Goal: Transaction & Acquisition: Purchase product/service

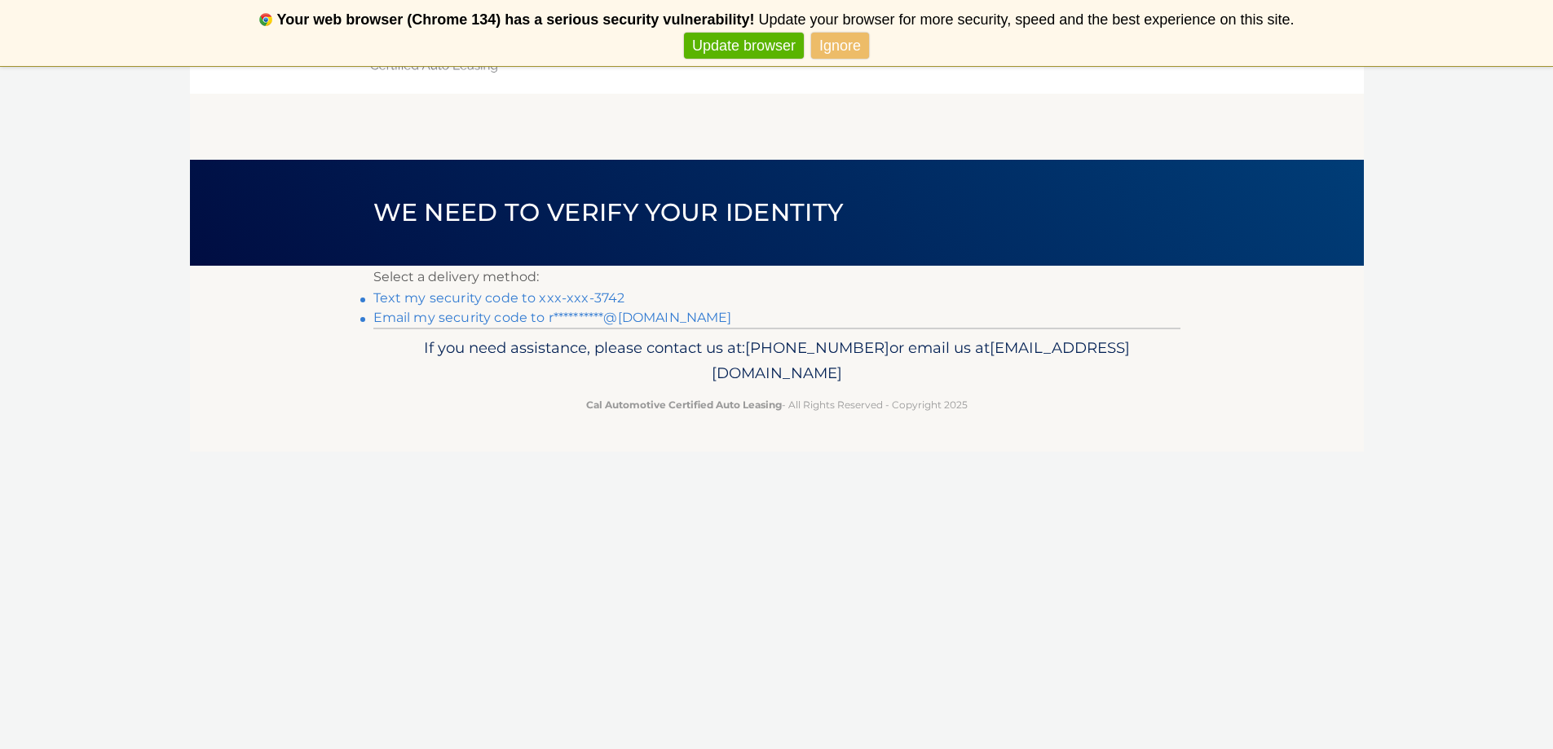
click at [560, 294] on link "Text my security code to xxx-xxx-3742" at bounding box center [499, 297] width 252 height 15
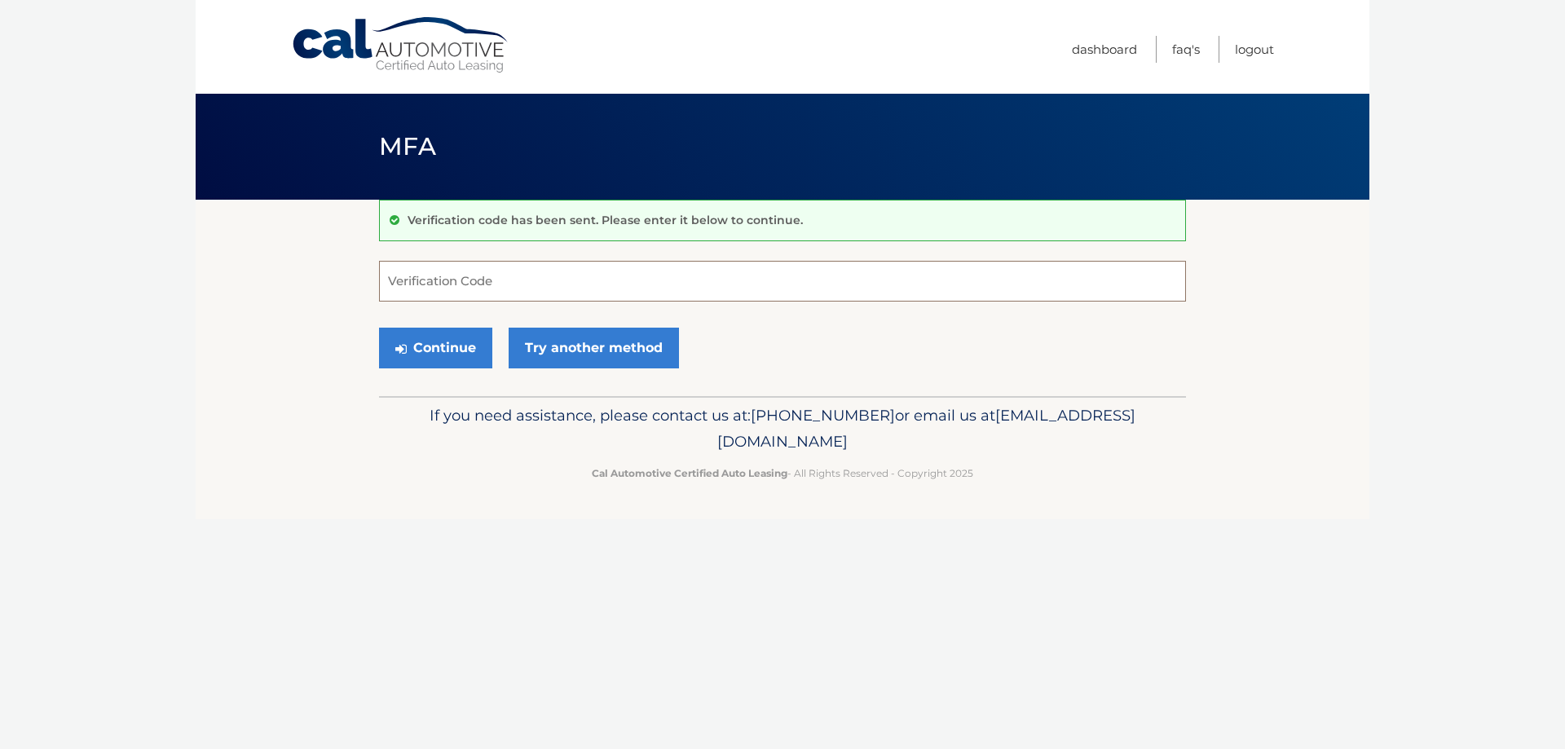
click at [595, 297] on input "Verification Code" at bounding box center [782, 281] width 807 height 41
type input "459568"
click at [379, 328] on button "Continue" at bounding box center [435, 348] width 113 height 41
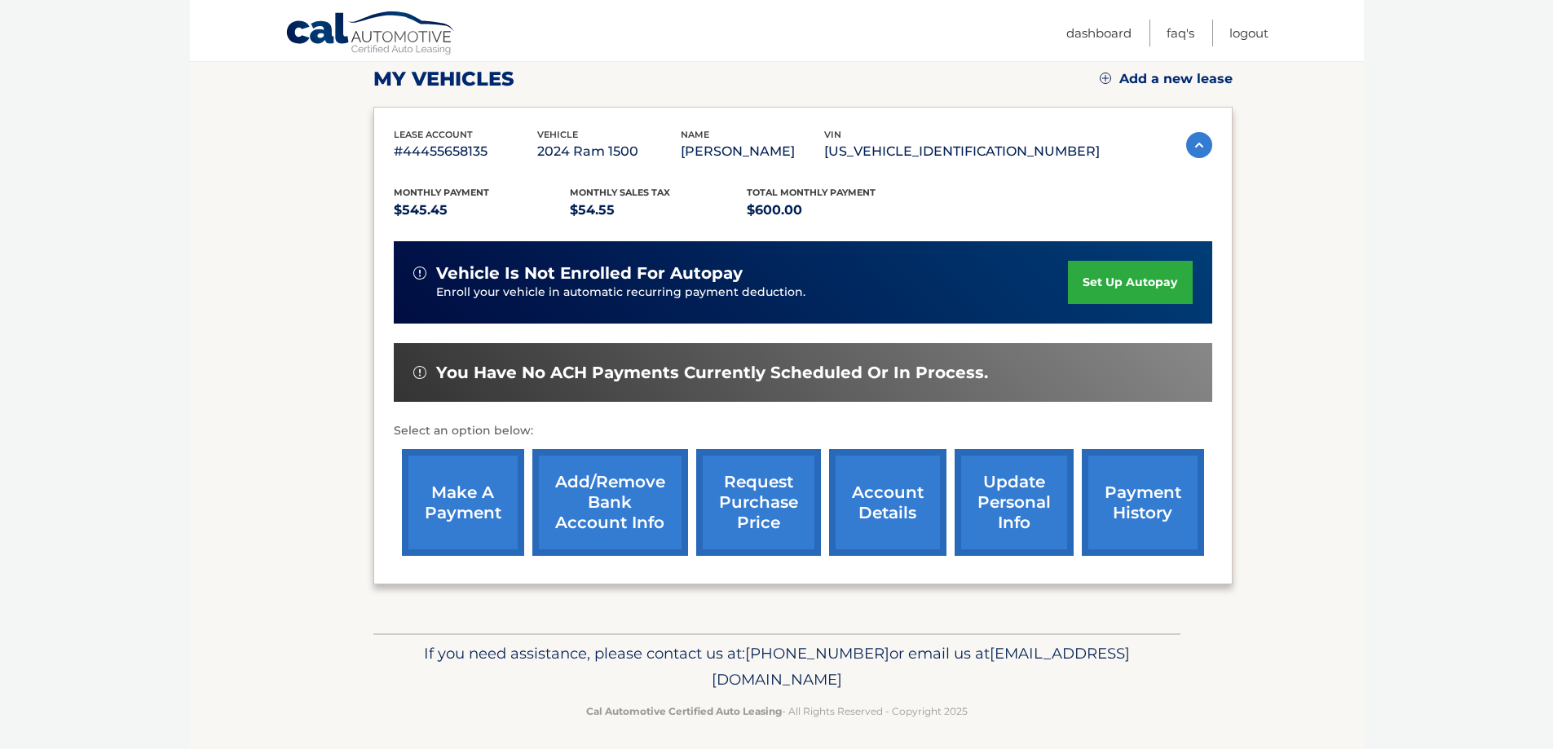
scroll to position [239, 0]
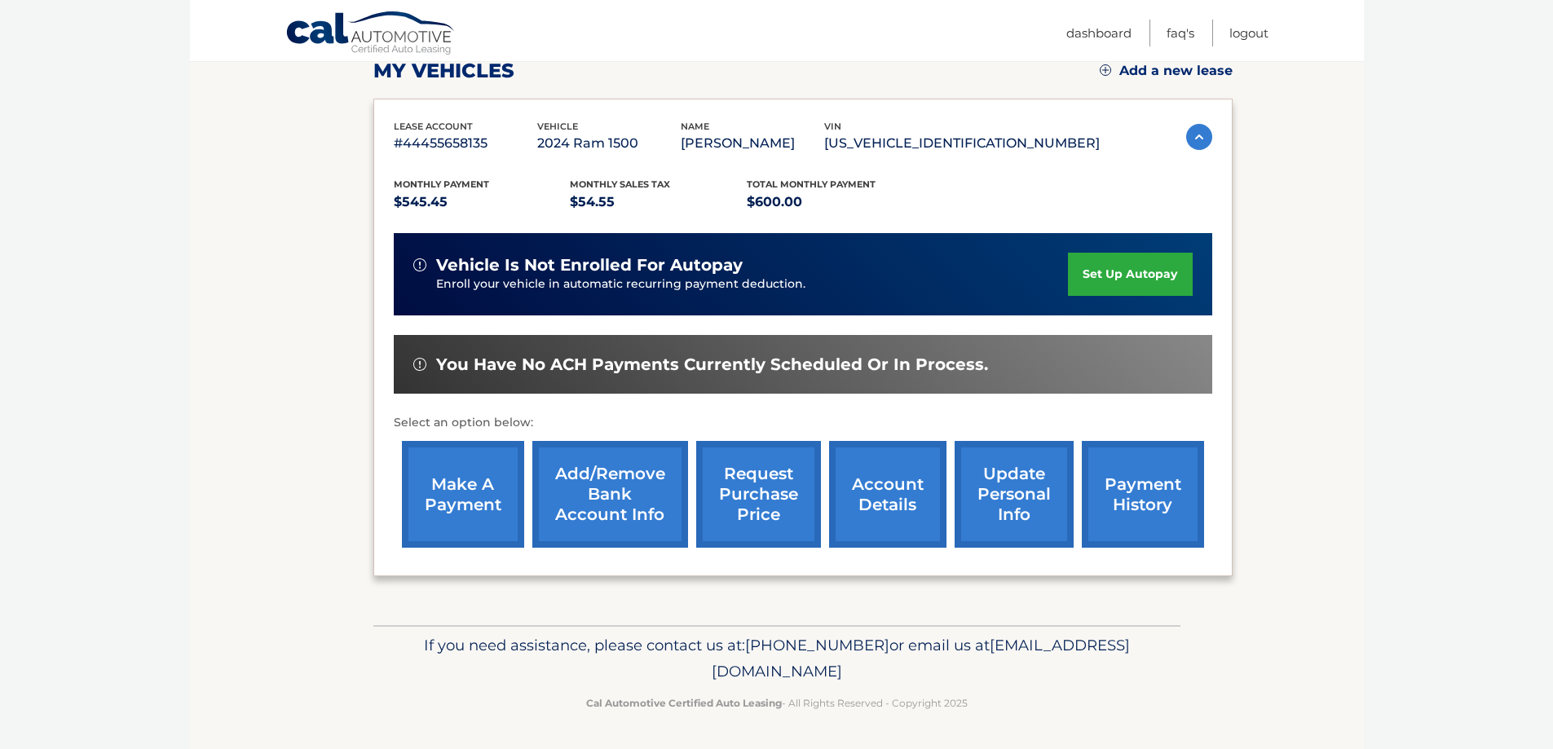
click at [499, 490] on link "make a payment" at bounding box center [463, 494] width 122 height 107
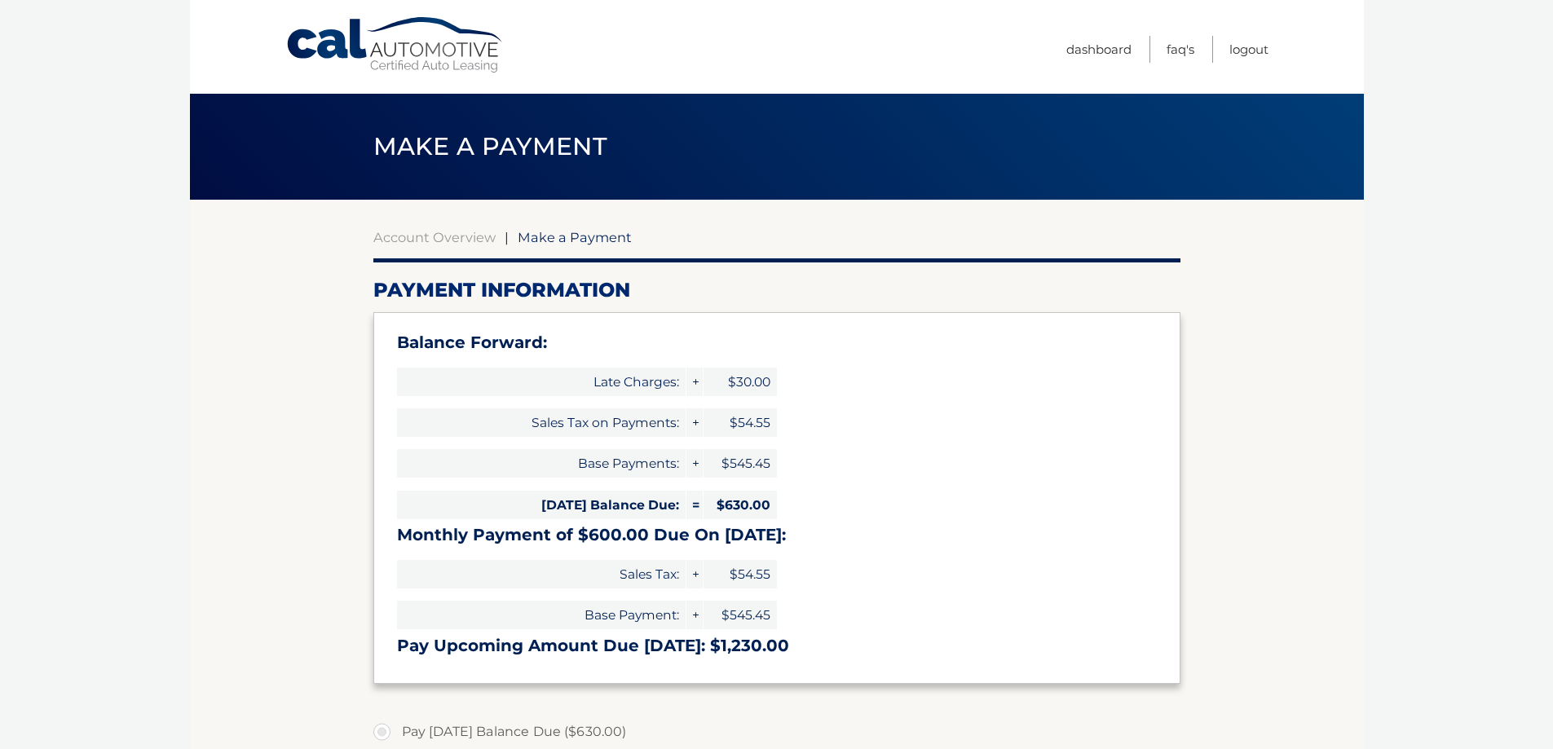
select select "Y2UyNmFkNWEtNTBkNy00ODczLWE3YmYtOGMzNzExM2FmZDgw"
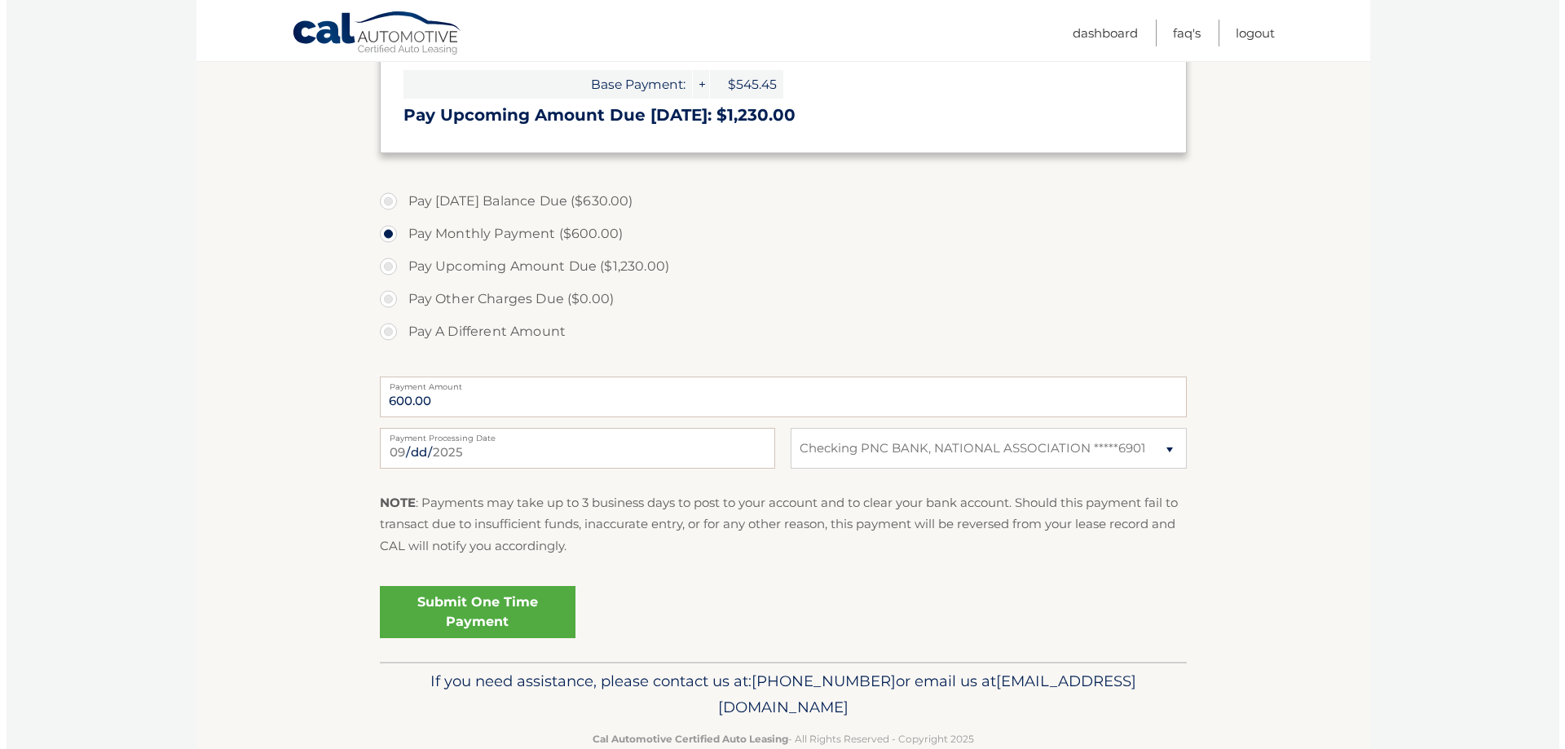
scroll to position [532, 0]
click at [506, 586] on link "Submit One Time Payment" at bounding box center [471, 610] width 196 height 52
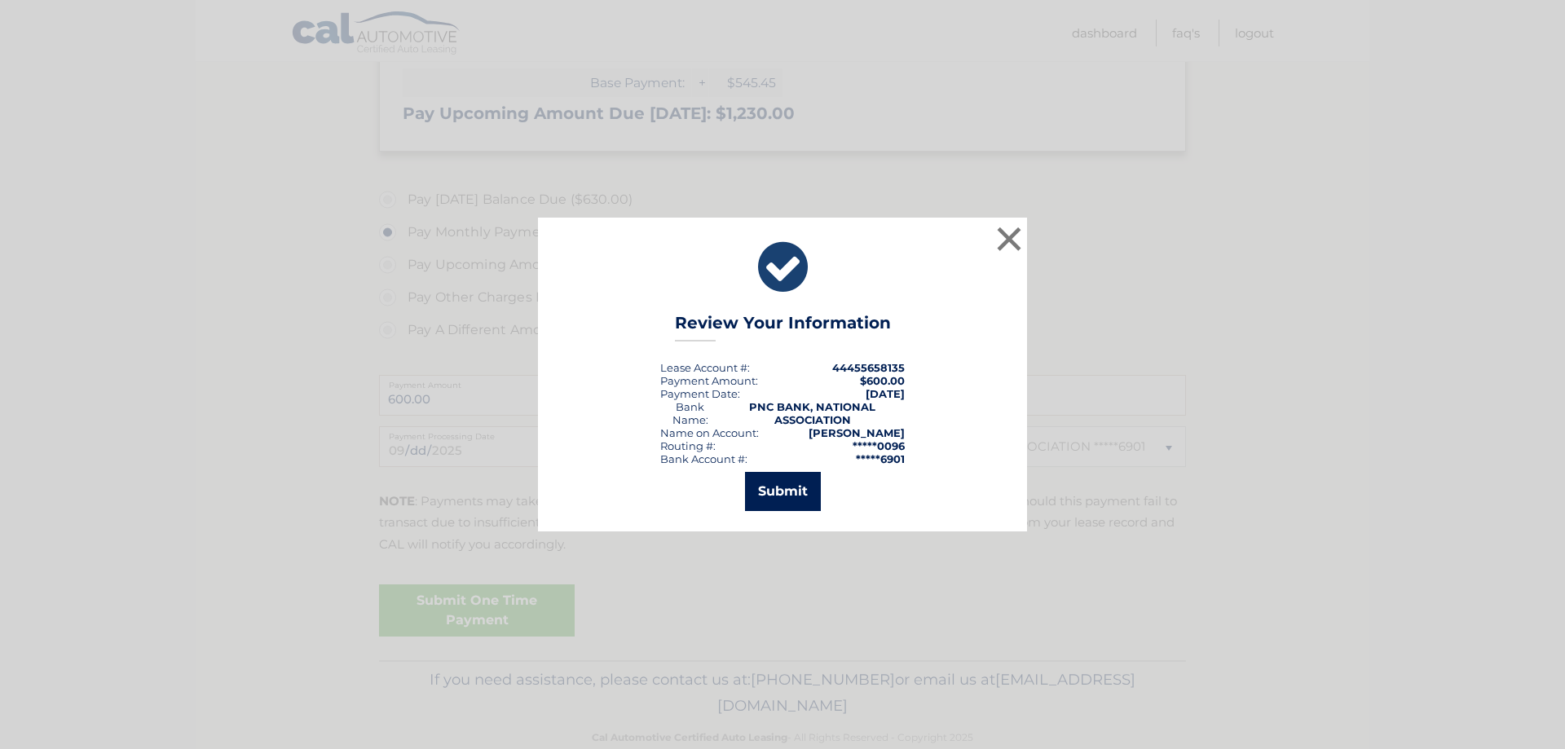
click at [804, 497] on button "Submit" at bounding box center [783, 491] width 76 height 39
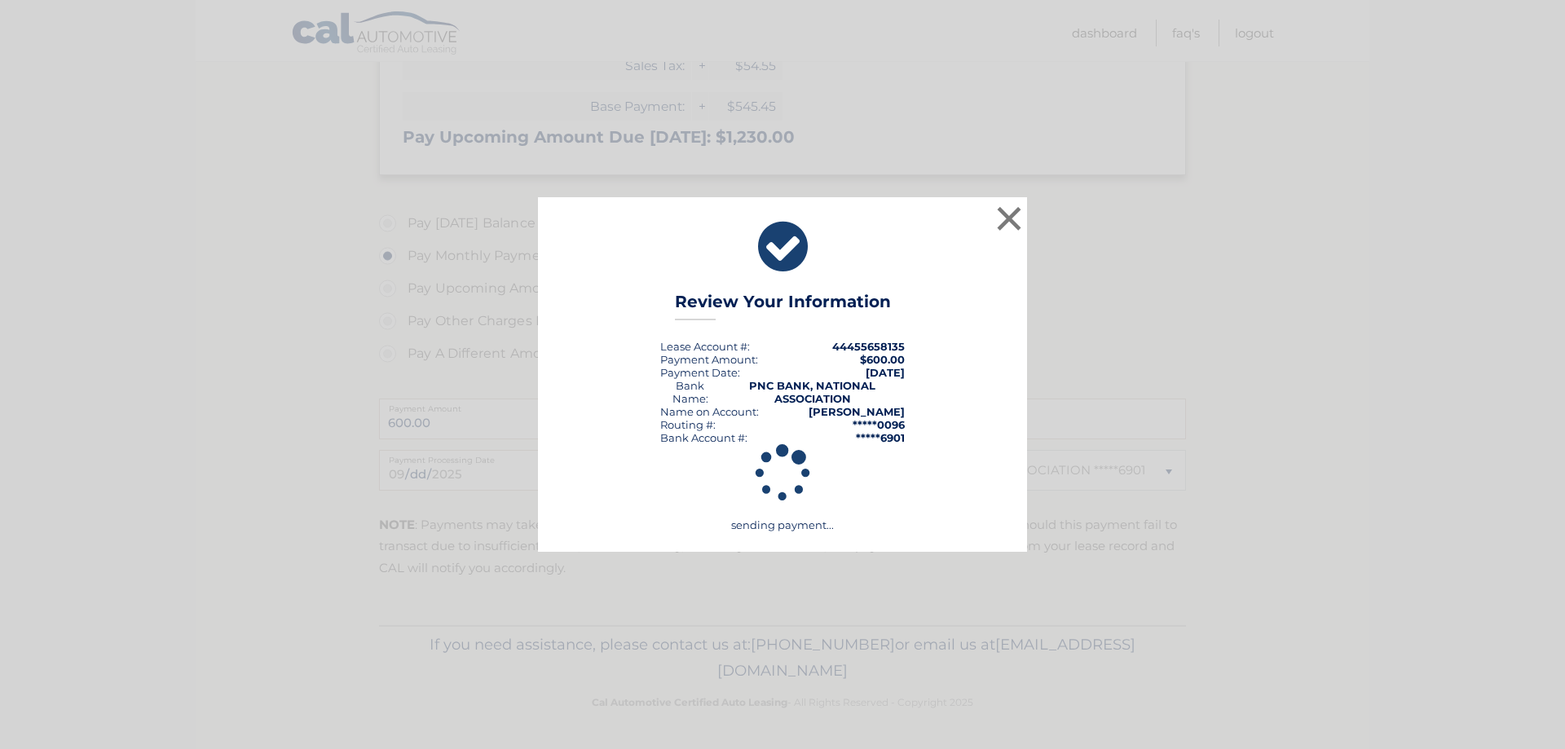
scroll to position [509, 0]
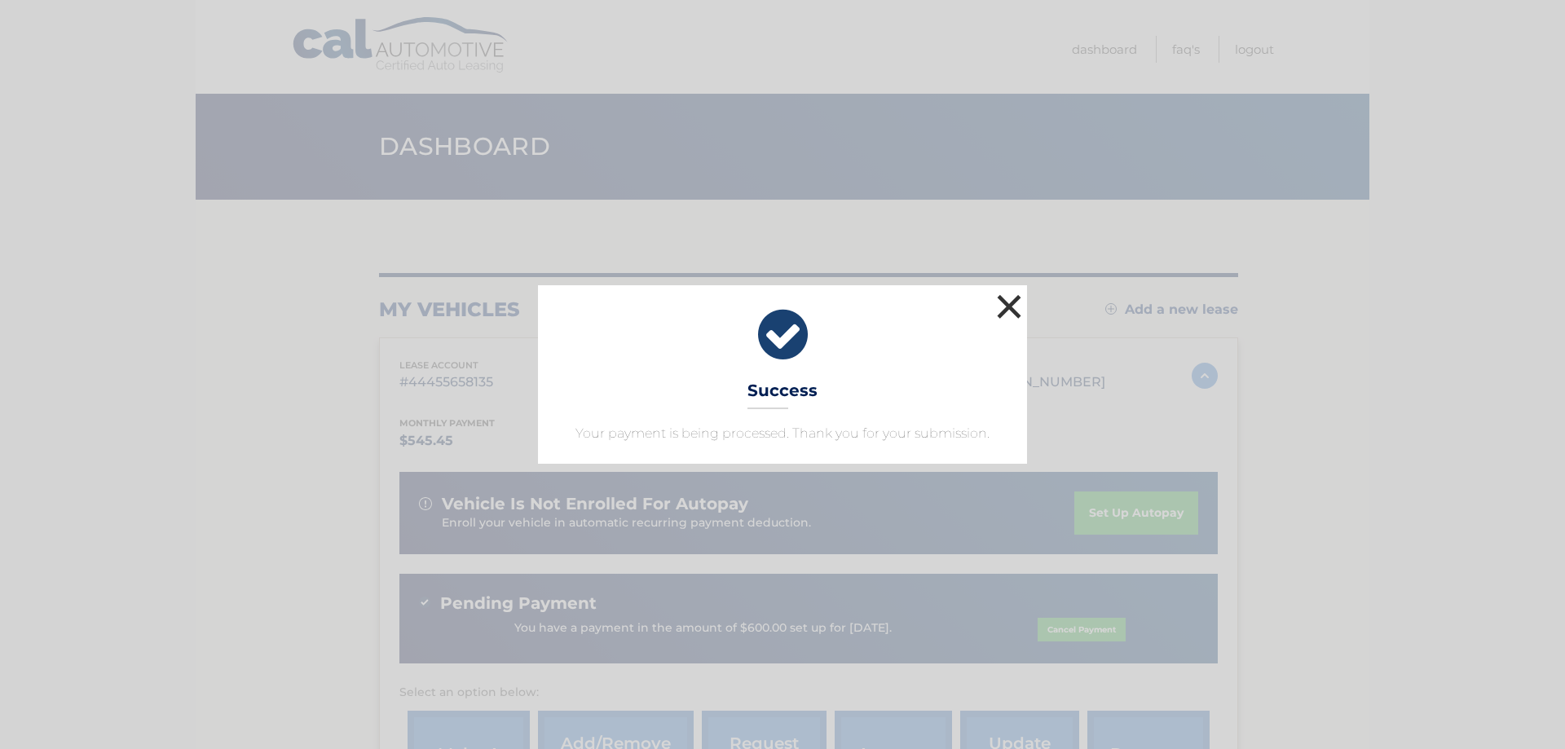
click at [1007, 302] on button "×" at bounding box center [1009, 306] width 33 height 33
